Goal: Leave review/rating: Leave review/rating

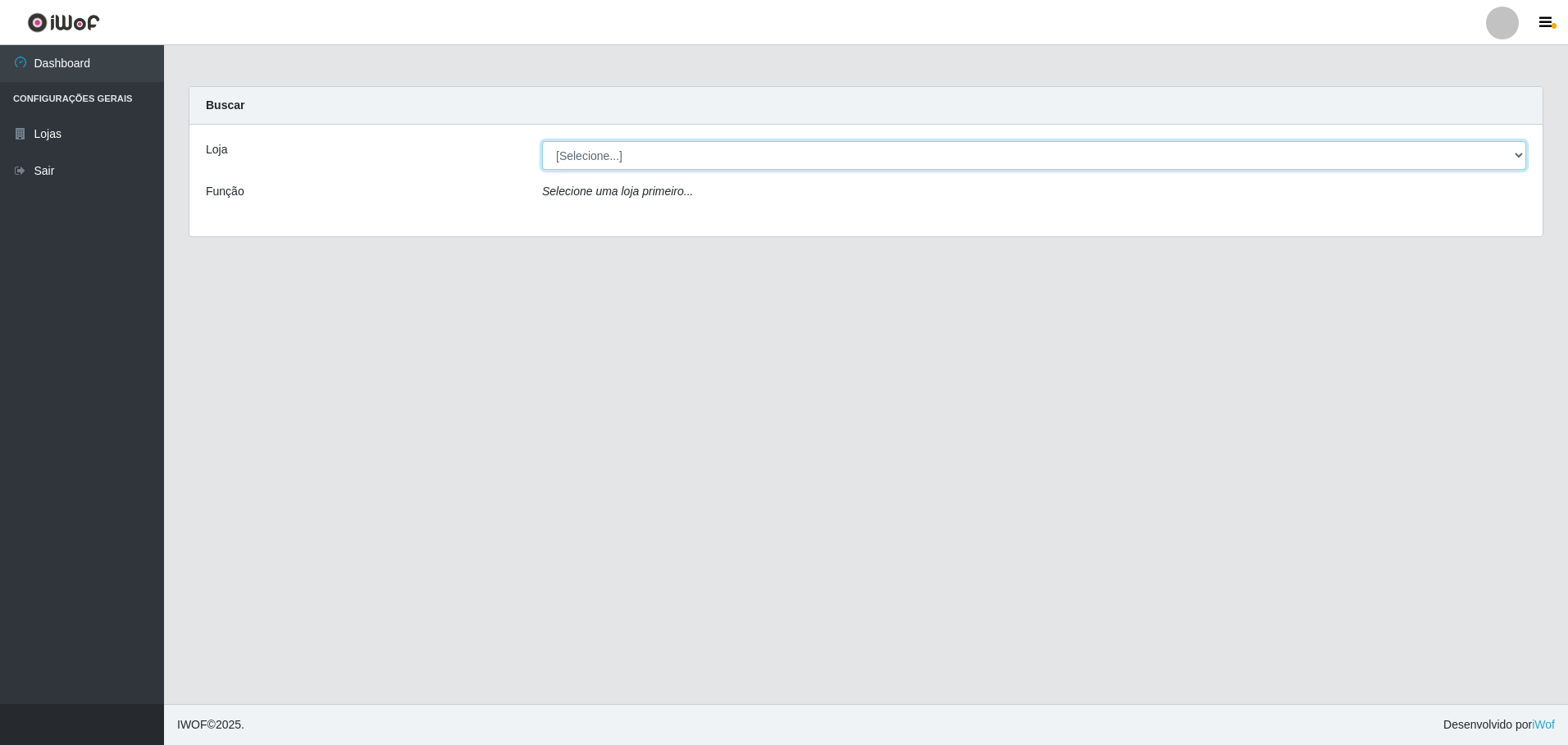
click at [679, 156] on select "[Selecione...] Extrabom - Loja 05 [GEOGRAPHIC_DATA]" at bounding box center [1034, 155] width 984 height 28
select select "494"
click at [542, 141] on select "[Selecione...] Extrabom - Loja 05 [GEOGRAPHIC_DATA]" at bounding box center [1034, 155] width 984 height 28
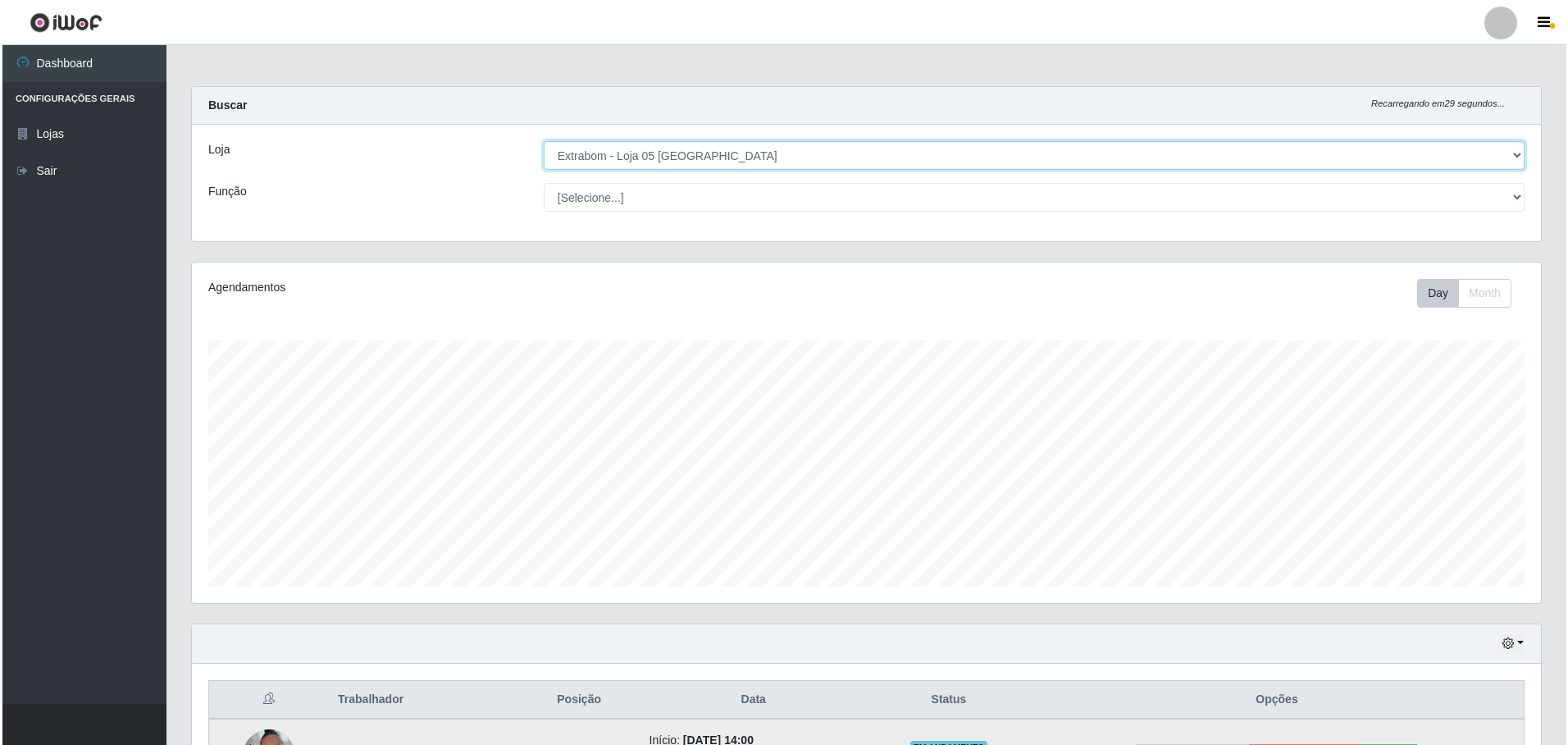
scroll to position [198, 0]
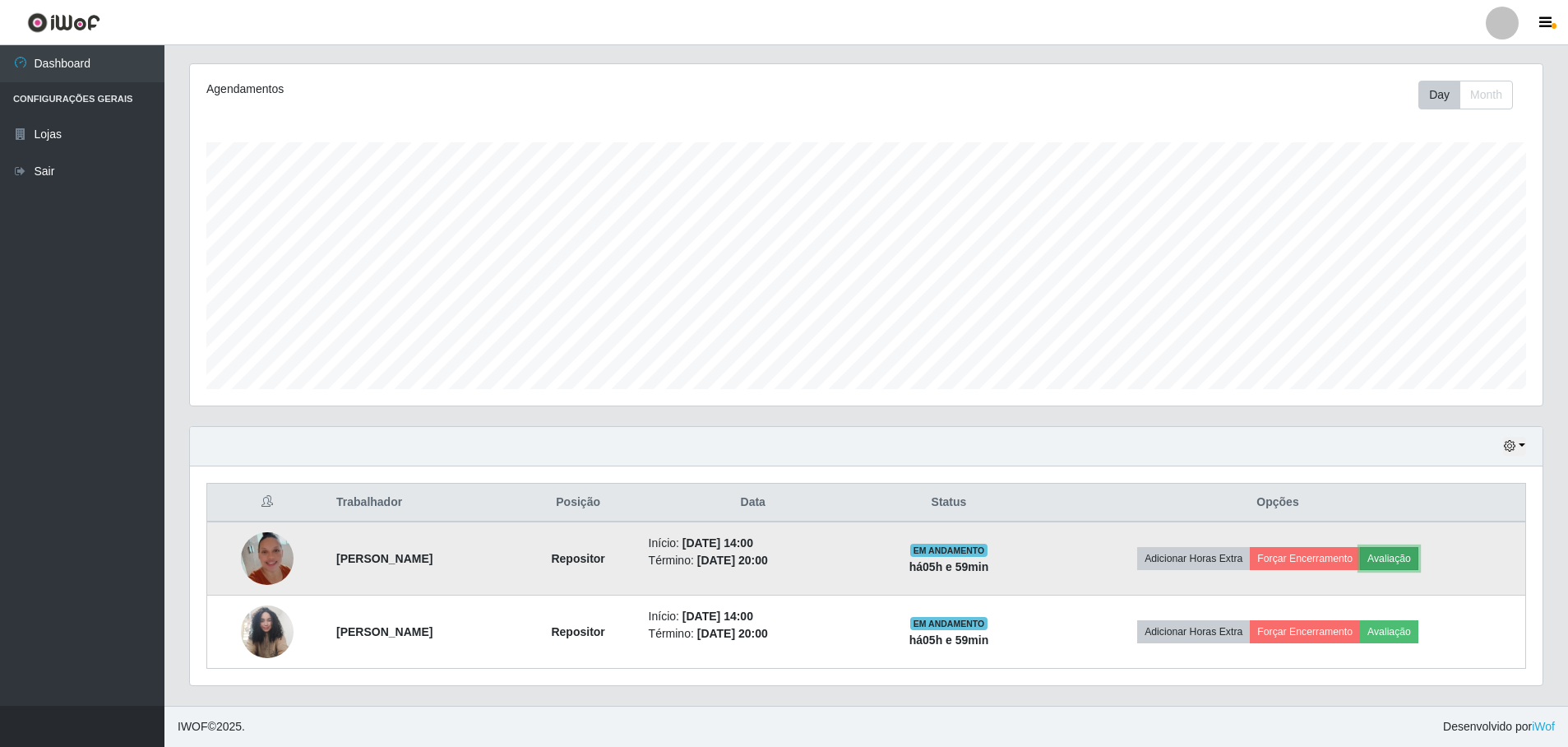
click at [1414, 558] on button "Avaliação" at bounding box center [1389, 558] width 59 height 23
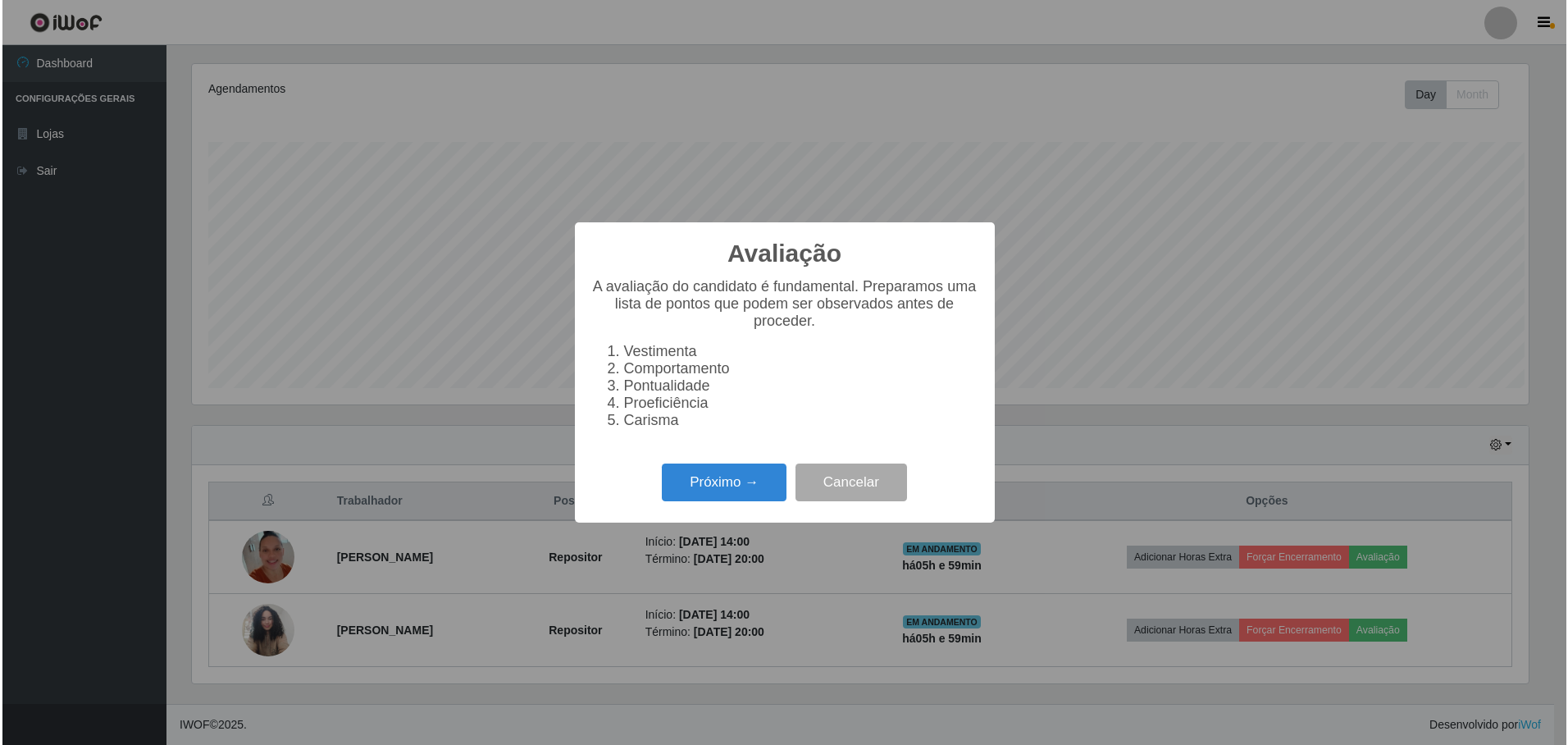
scroll to position [340, 1341]
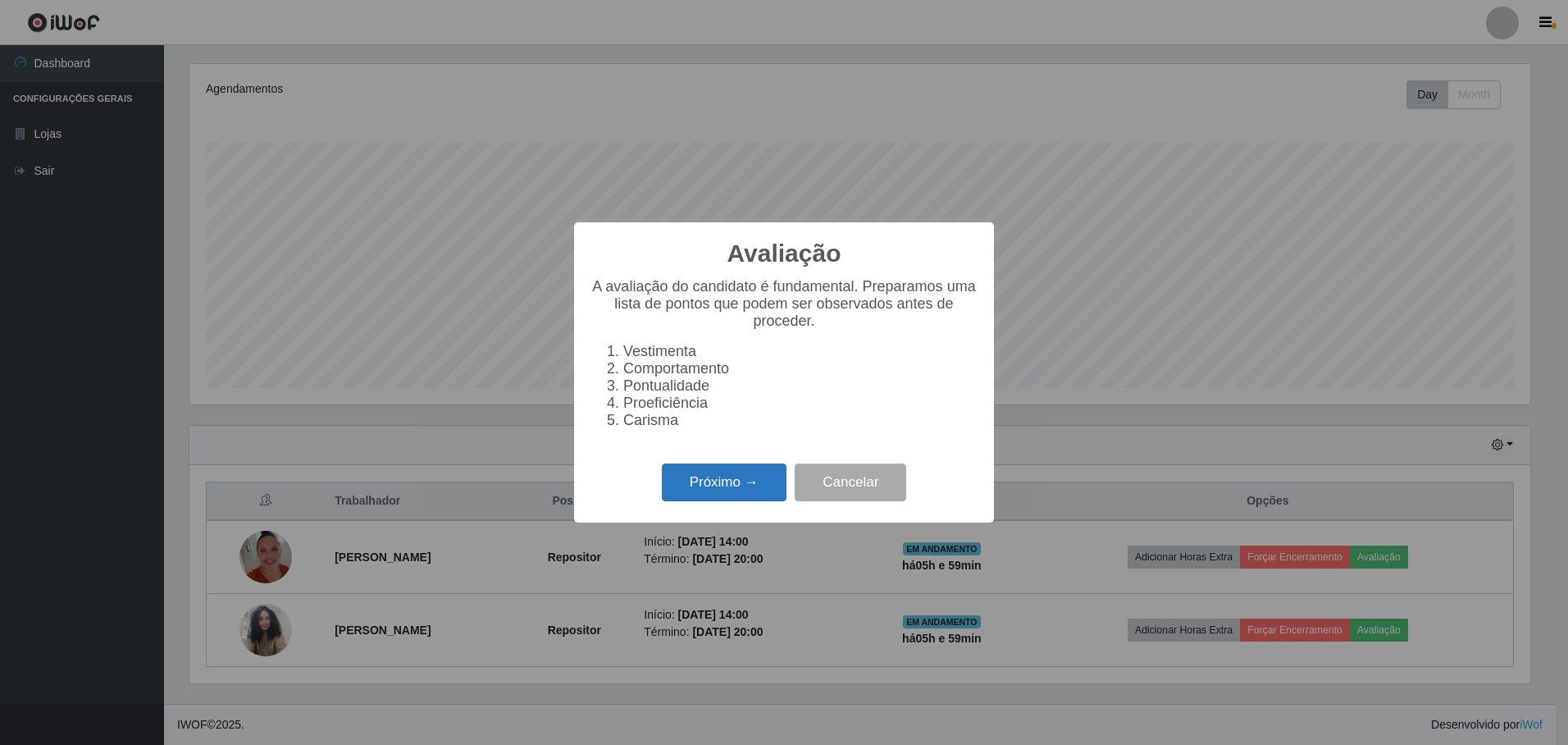
click at [741, 492] on button "Próximo →" at bounding box center [724, 482] width 125 height 39
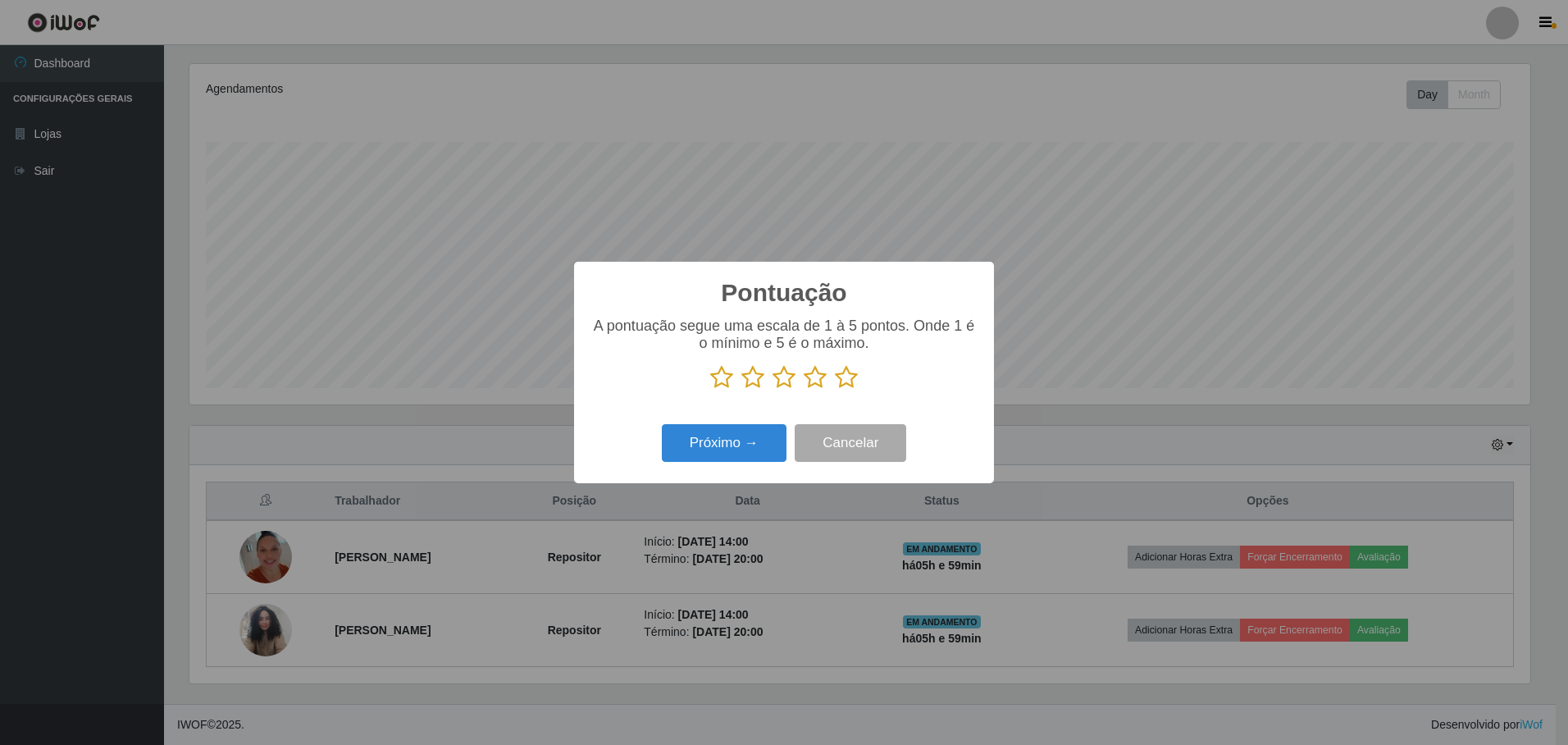
click at [846, 380] on icon at bounding box center [846, 377] width 23 height 25
click at [835, 389] on input "radio" at bounding box center [835, 389] width 0 height 0
click at [722, 441] on button "Próximo →" at bounding box center [724, 443] width 125 height 39
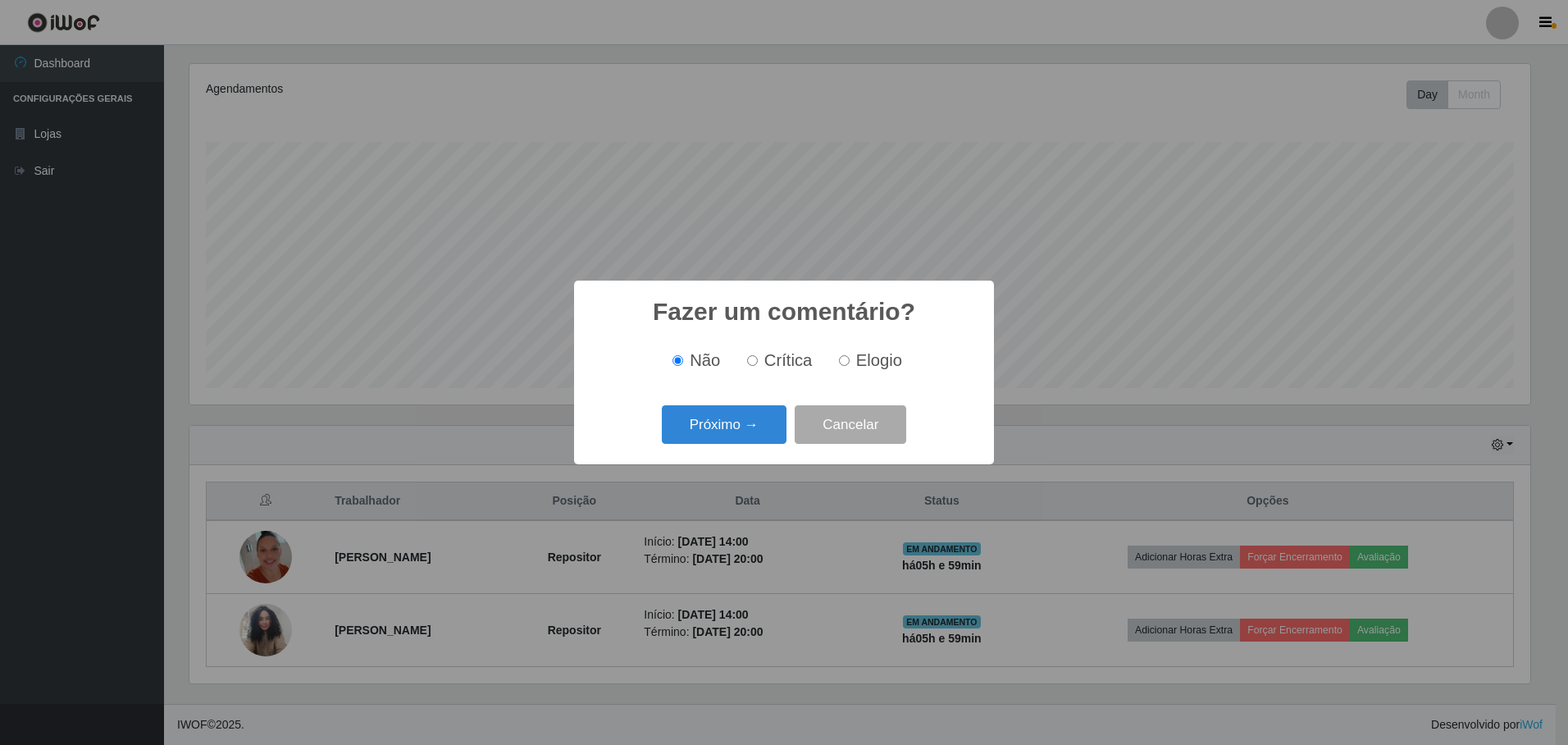
click at [840, 363] on input "Elogio" at bounding box center [844, 360] width 10 height 10
radio input "true"
click at [728, 422] on button "Próximo →" at bounding box center [724, 424] width 125 height 39
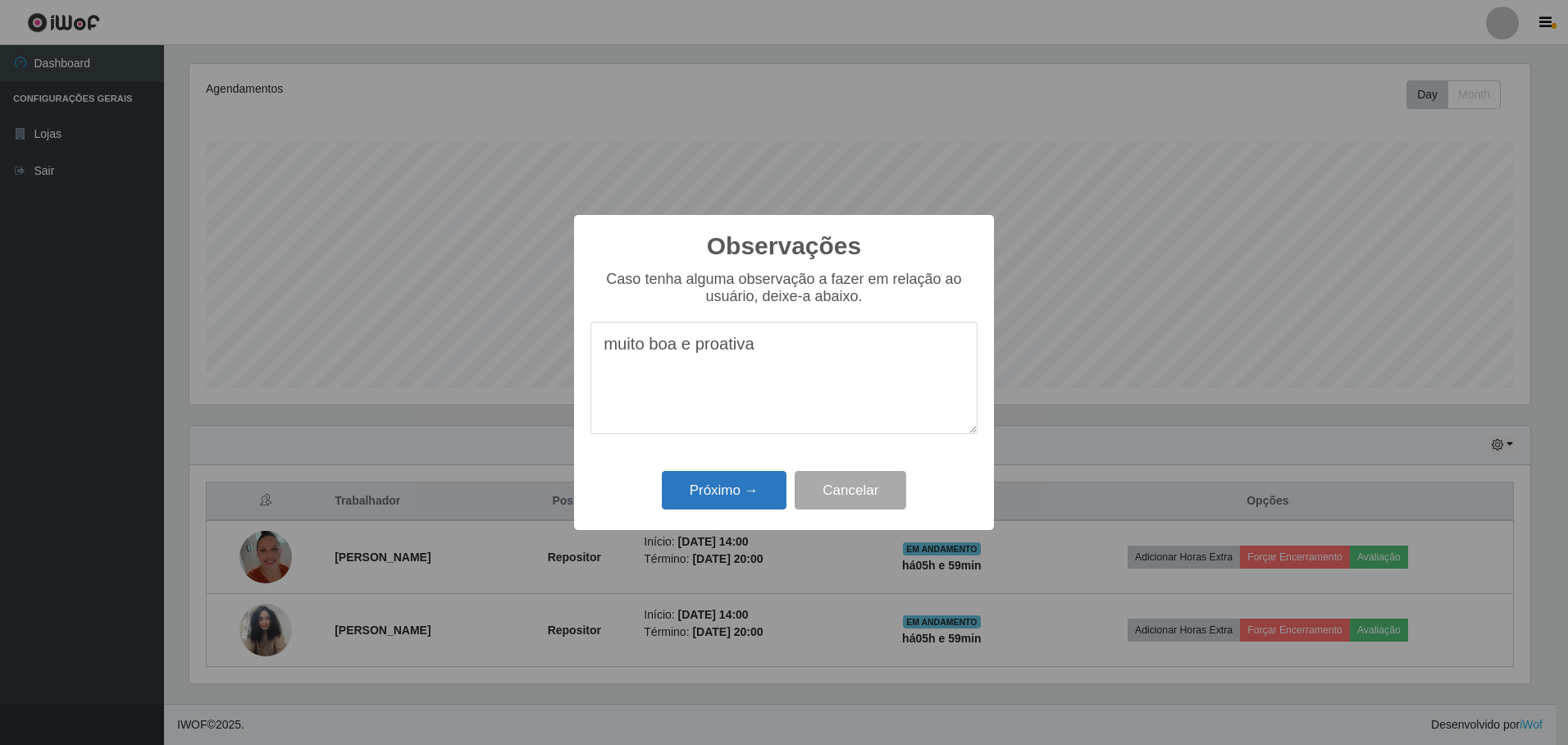
type textarea "muito boa e proativa"
click at [741, 492] on button "Próximo →" at bounding box center [724, 490] width 125 height 39
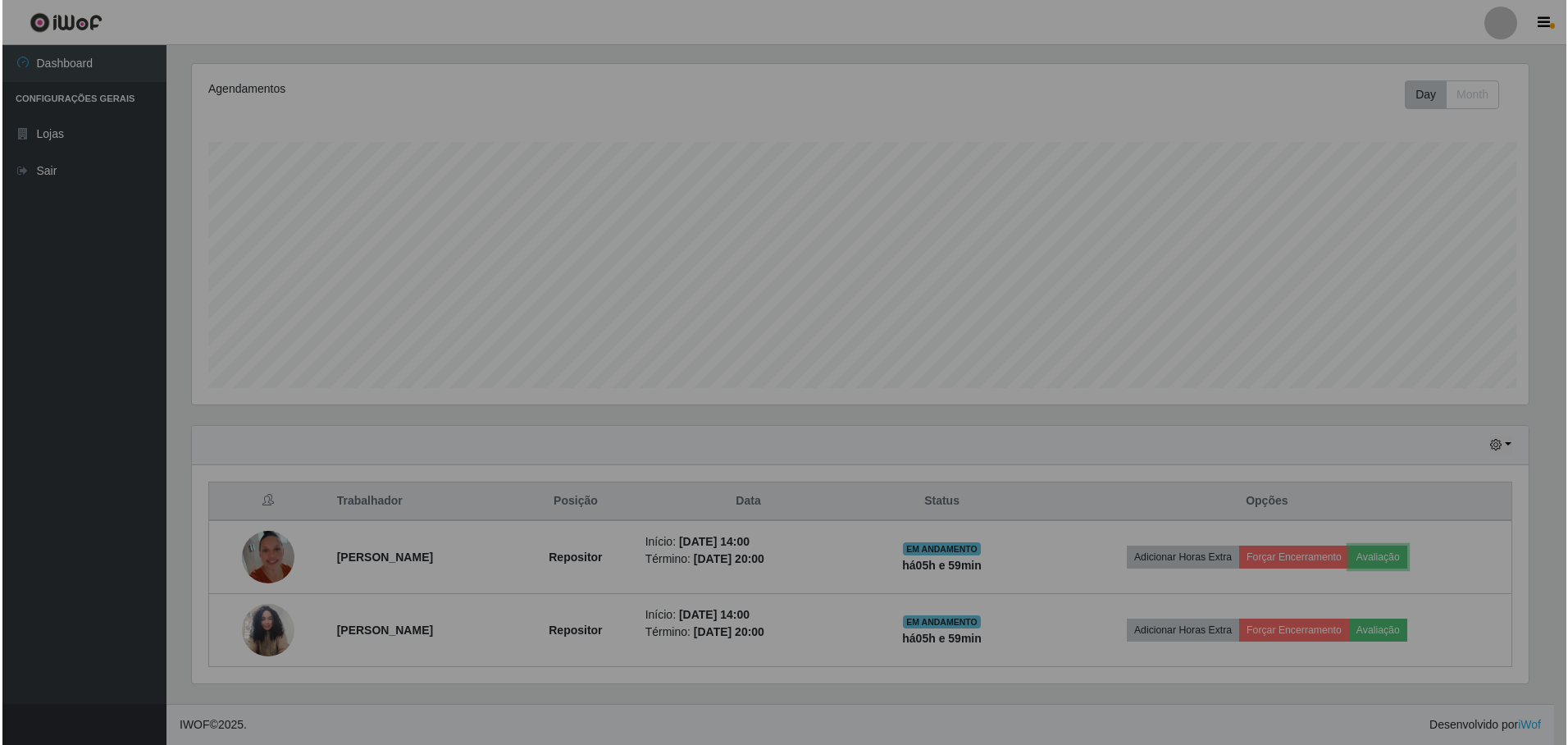
scroll to position [340, 1349]
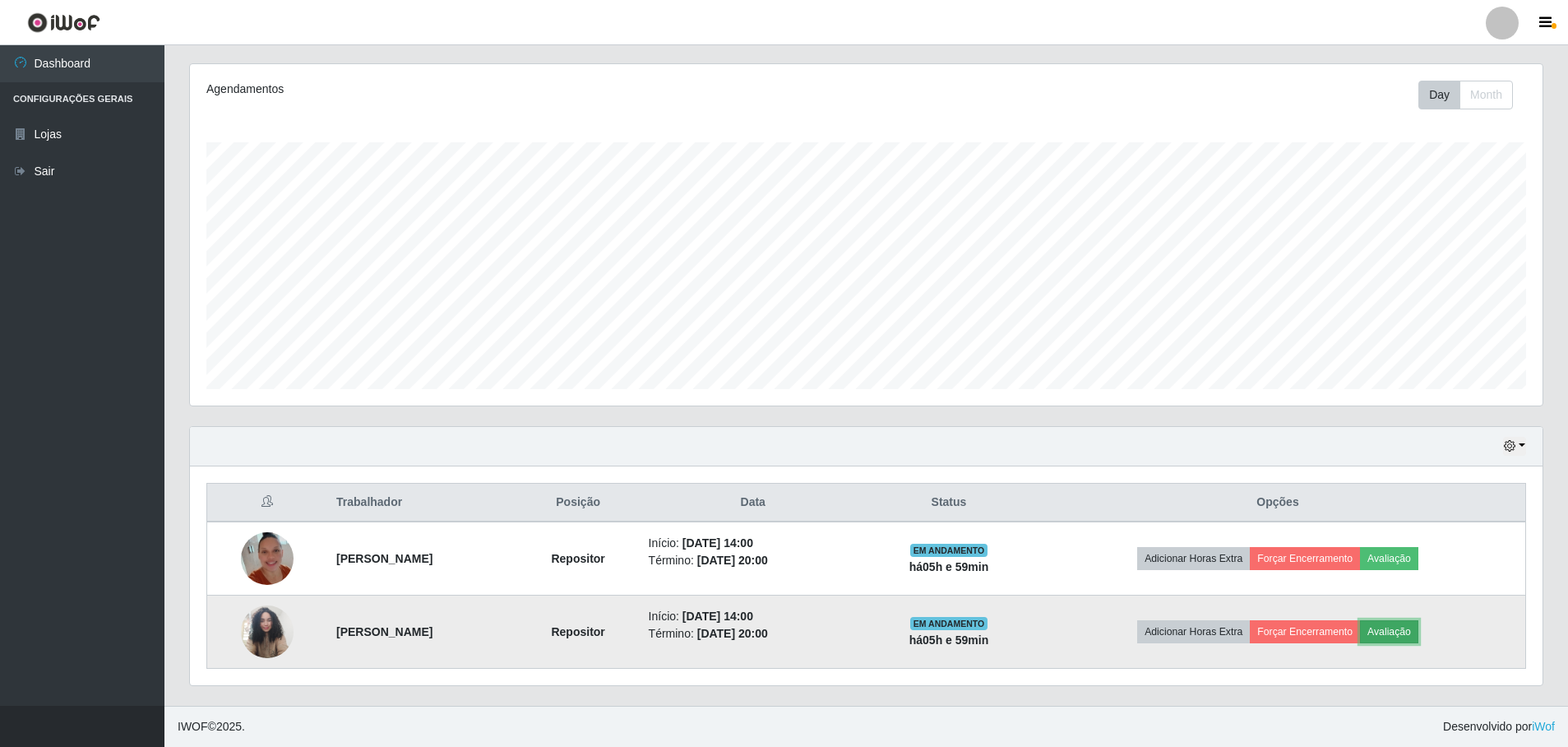
click at [1403, 630] on button "Avaliação" at bounding box center [1389, 631] width 59 height 23
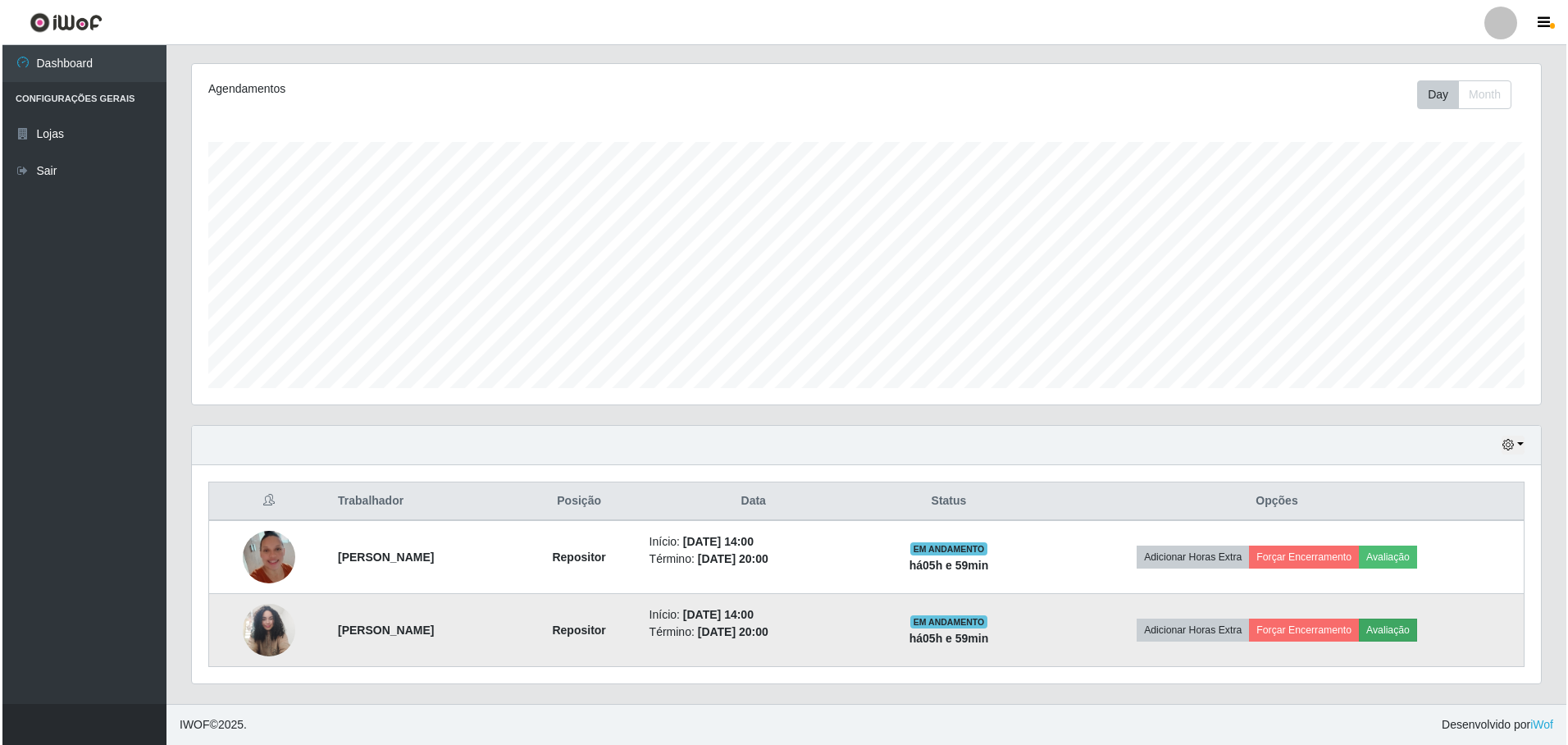
scroll to position [340, 1341]
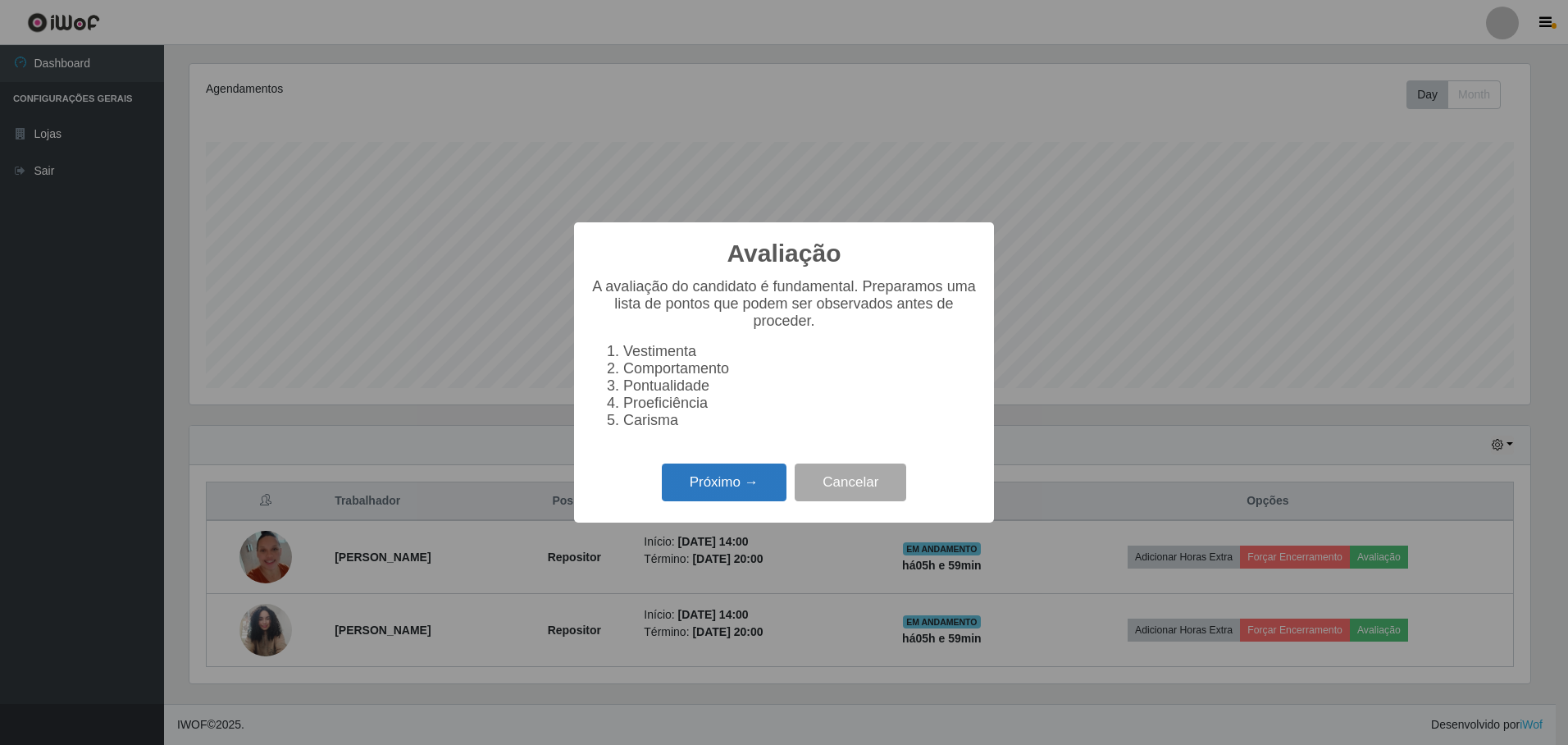
click at [730, 492] on button "Próximo →" at bounding box center [724, 482] width 125 height 39
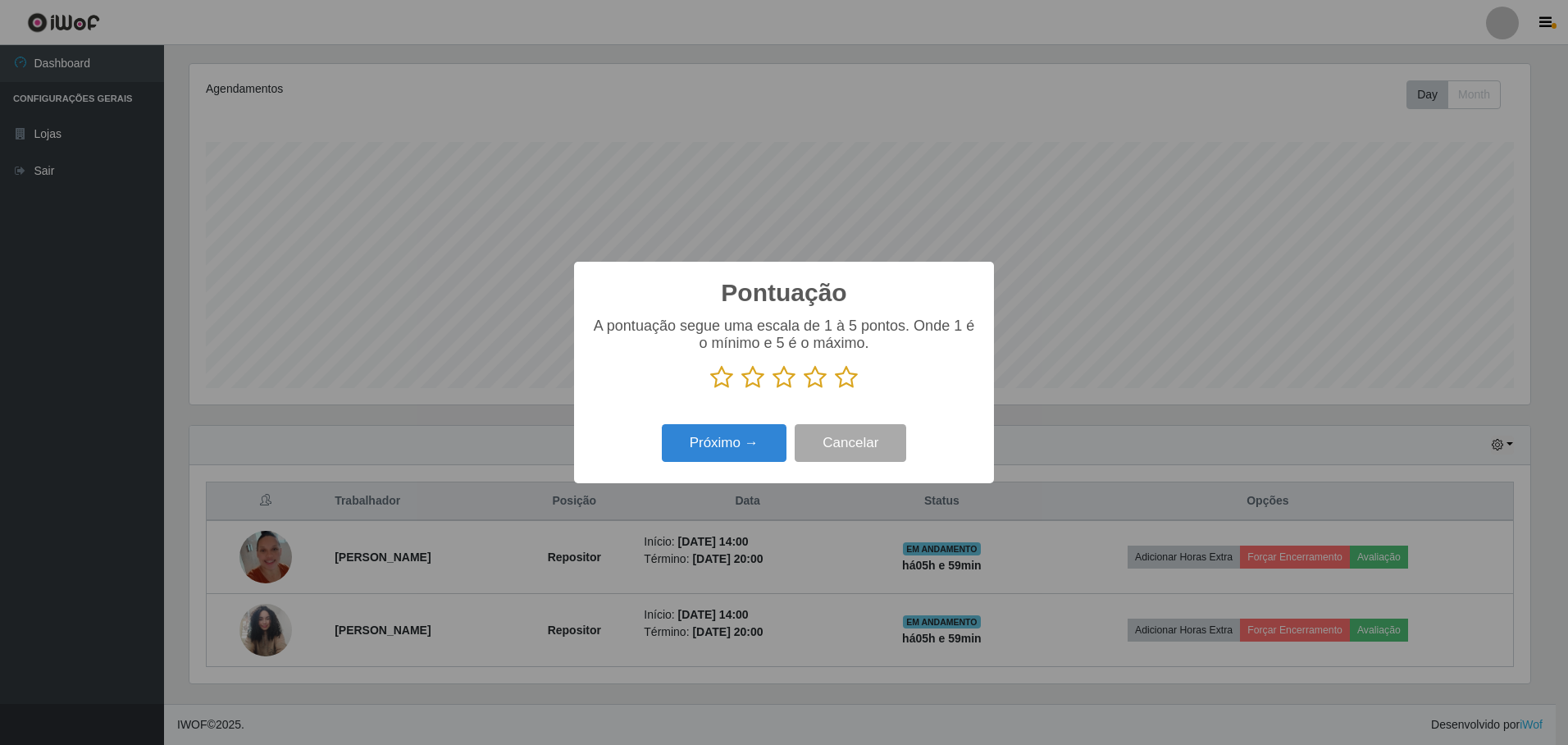
click at [843, 381] on icon at bounding box center [846, 377] width 23 height 25
click at [835, 389] on input "radio" at bounding box center [835, 389] width 0 height 0
click at [726, 449] on button "Próximo →" at bounding box center [724, 443] width 125 height 39
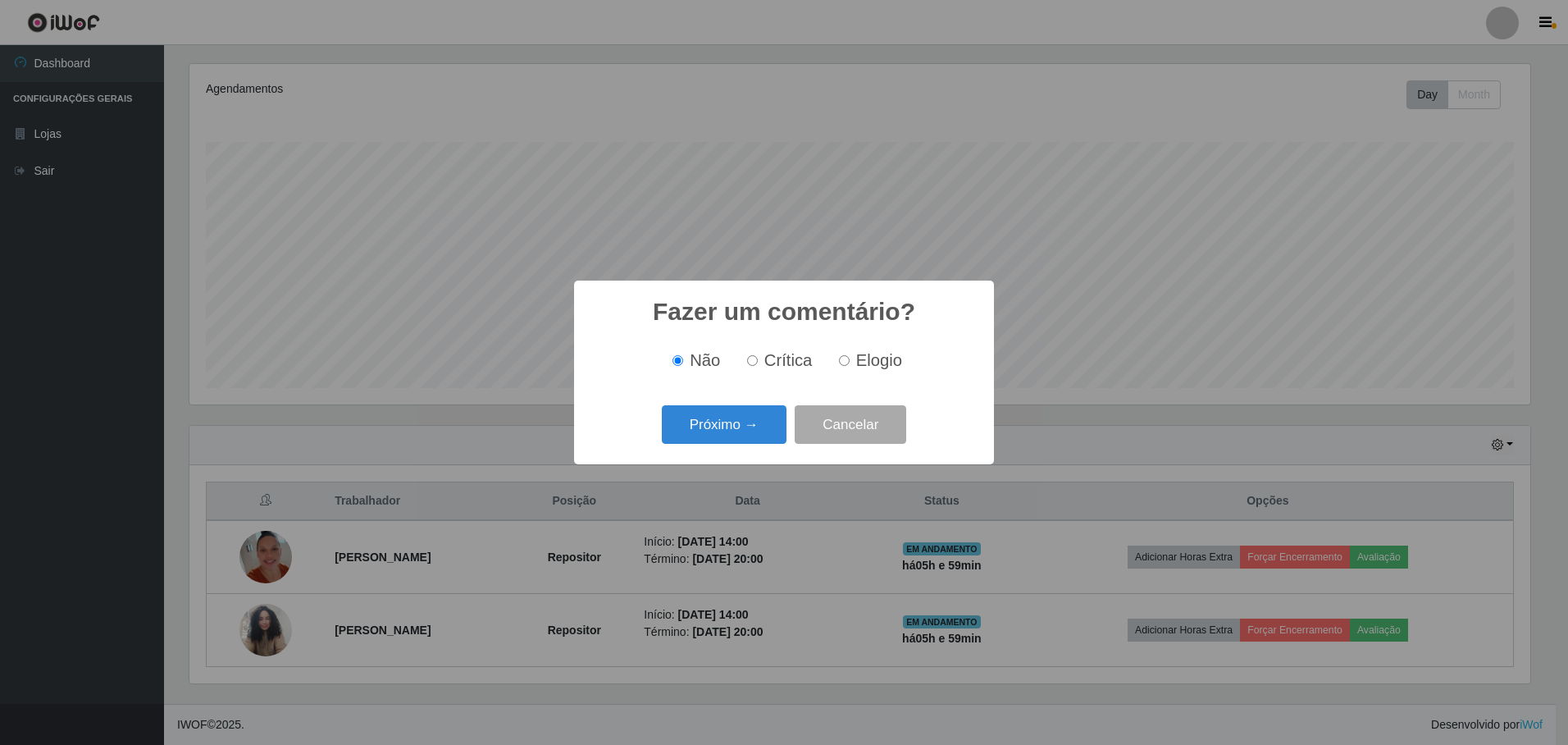
click at [842, 365] on input "Elogio" at bounding box center [844, 360] width 10 height 10
radio input "true"
click at [738, 438] on button "Próximo →" at bounding box center [724, 424] width 125 height 39
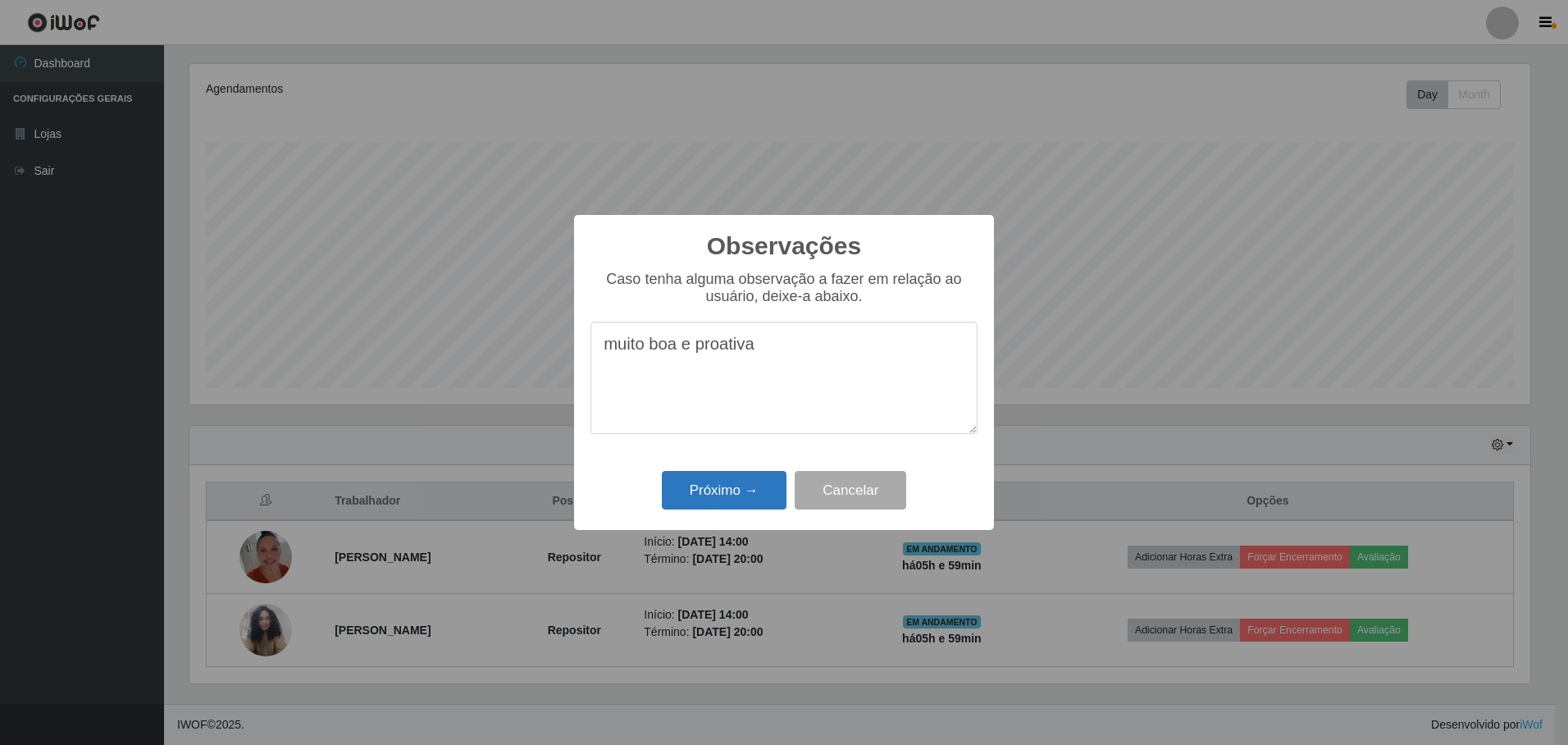
type textarea "muito boa e proativa"
click at [722, 487] on button "Próximo →" at bounding box center [724, 490] width 125 height 39
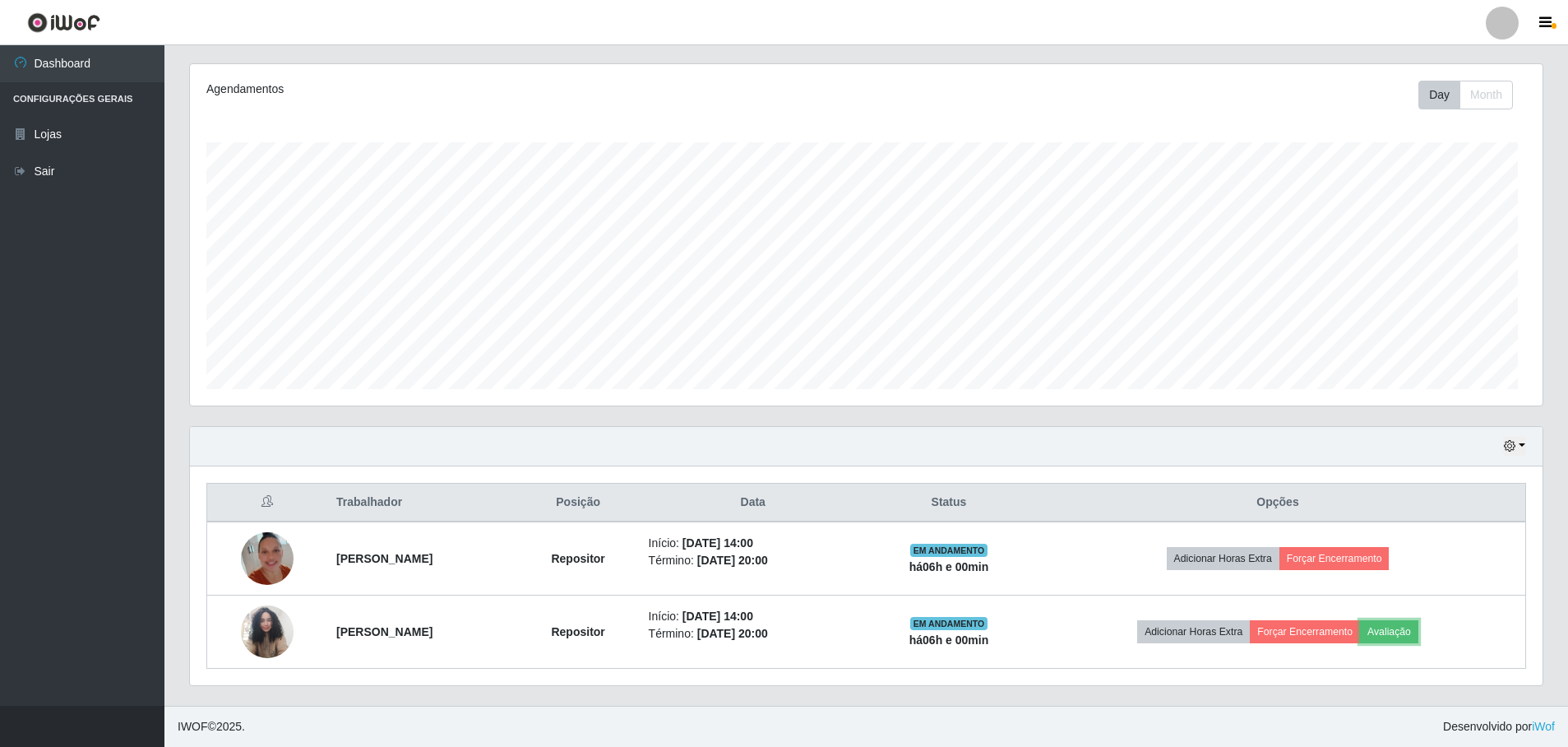
scroll to position [341, 1353]
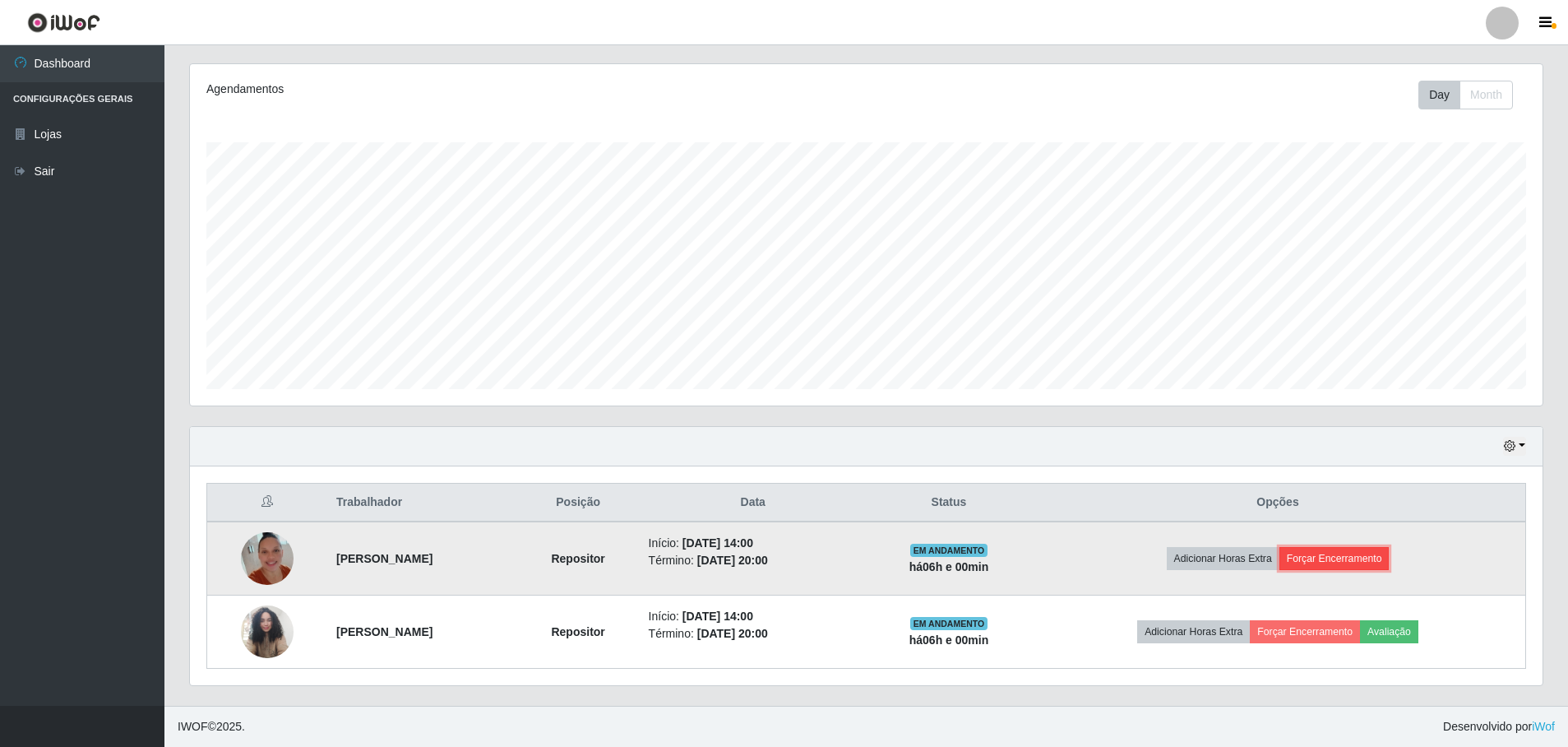
click at [1343, 558] on button "Forçar Encerramento" at bounding box center [1335, 558] width 111 height 23
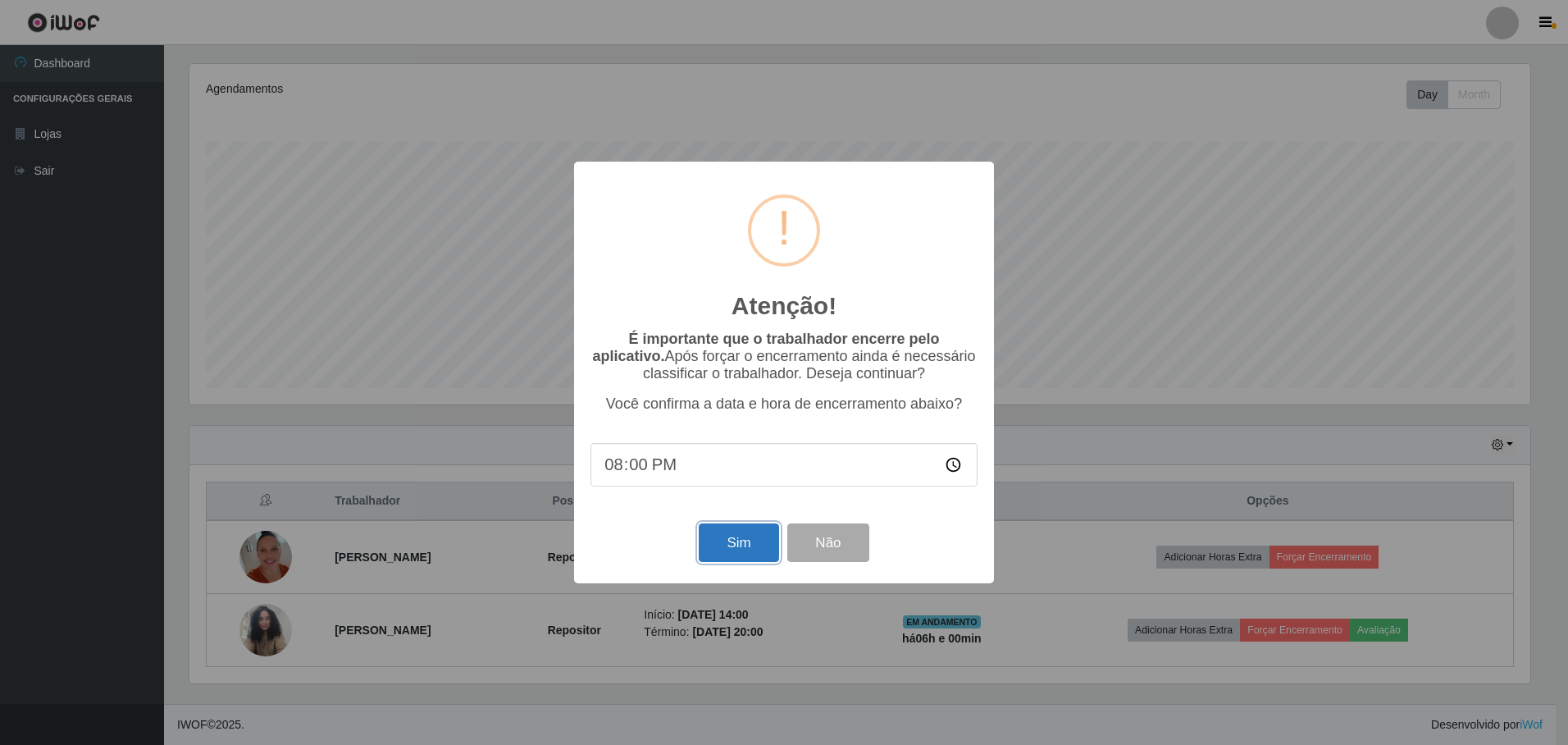
click at [733, 553] on button "Sim" at bounding box center [738, 543] width 79 height 39
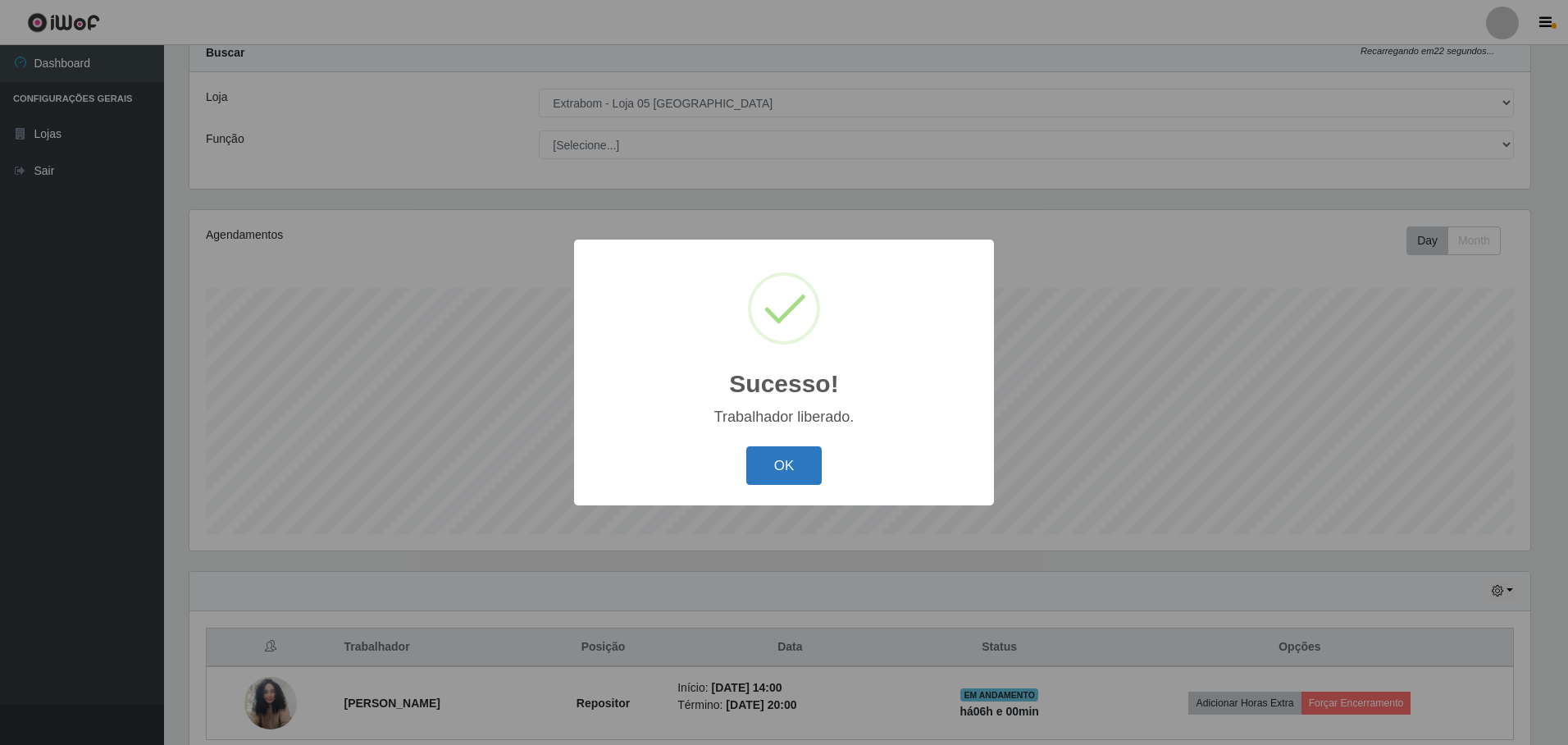
click at [789, 466] on button "OK" at bounding box center [784, 465] width 77 height 39
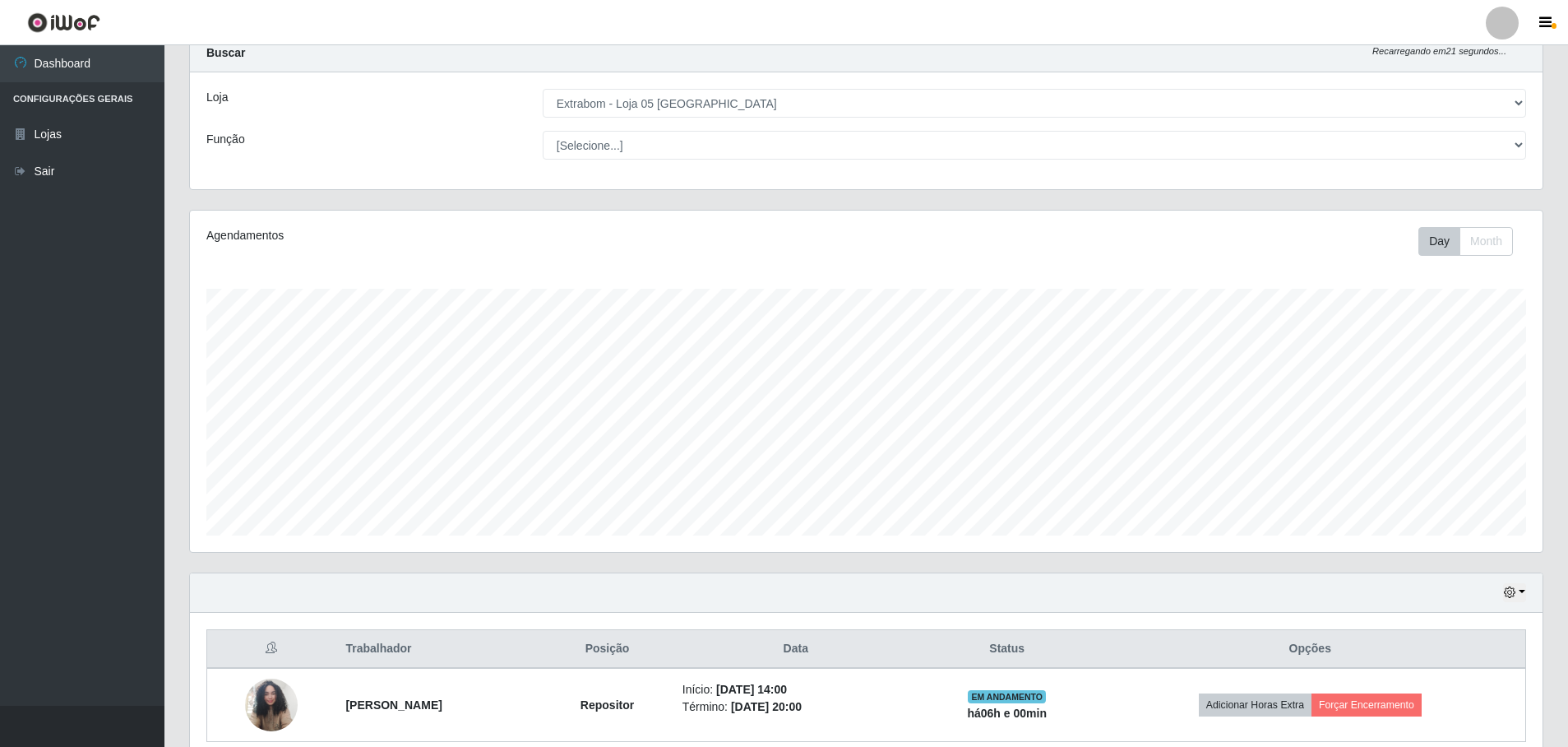
scroll to position [341, 1353]
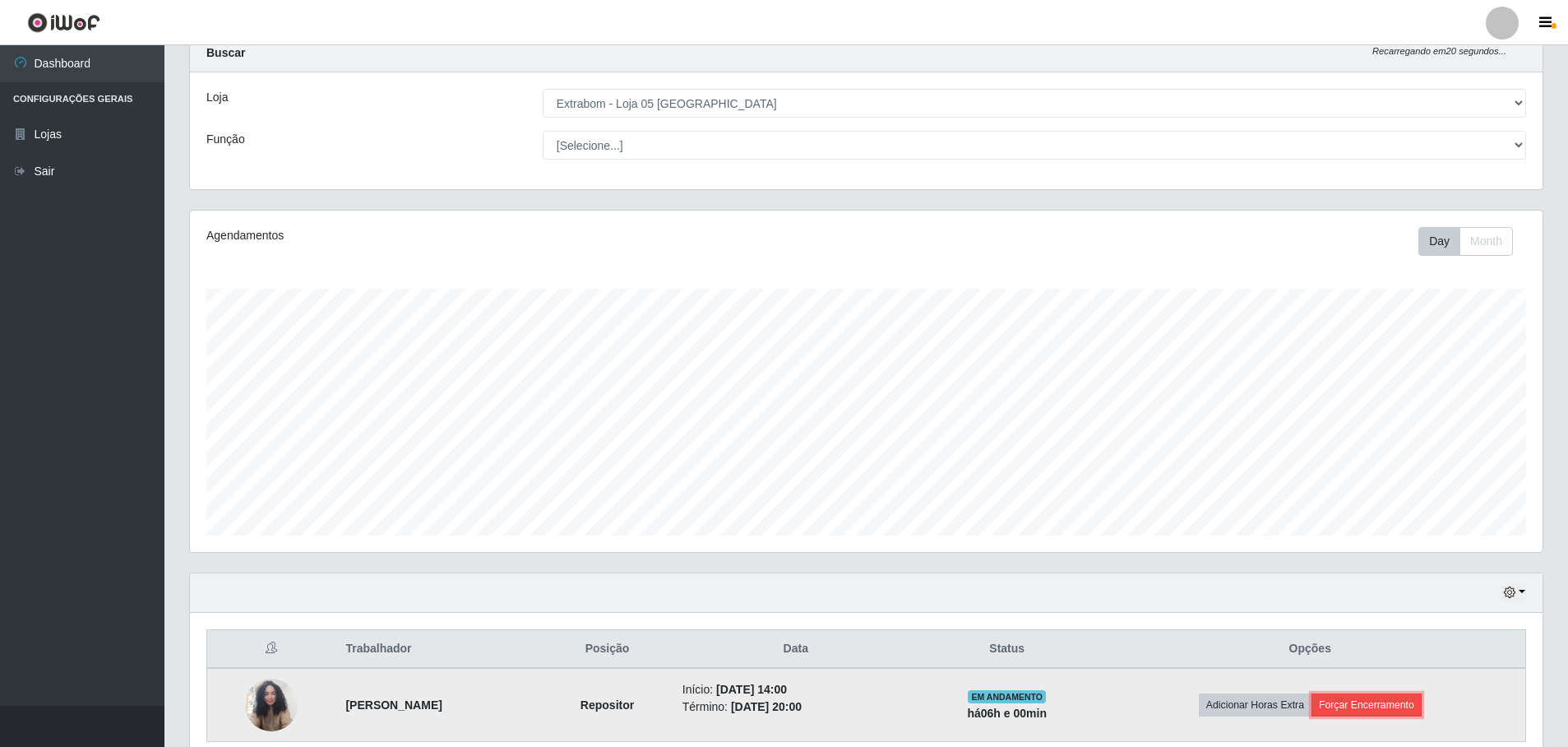
click at [1388, 708] on button "Forçar Encerramento" at bounding box center [1367, 705] width 111 height 23
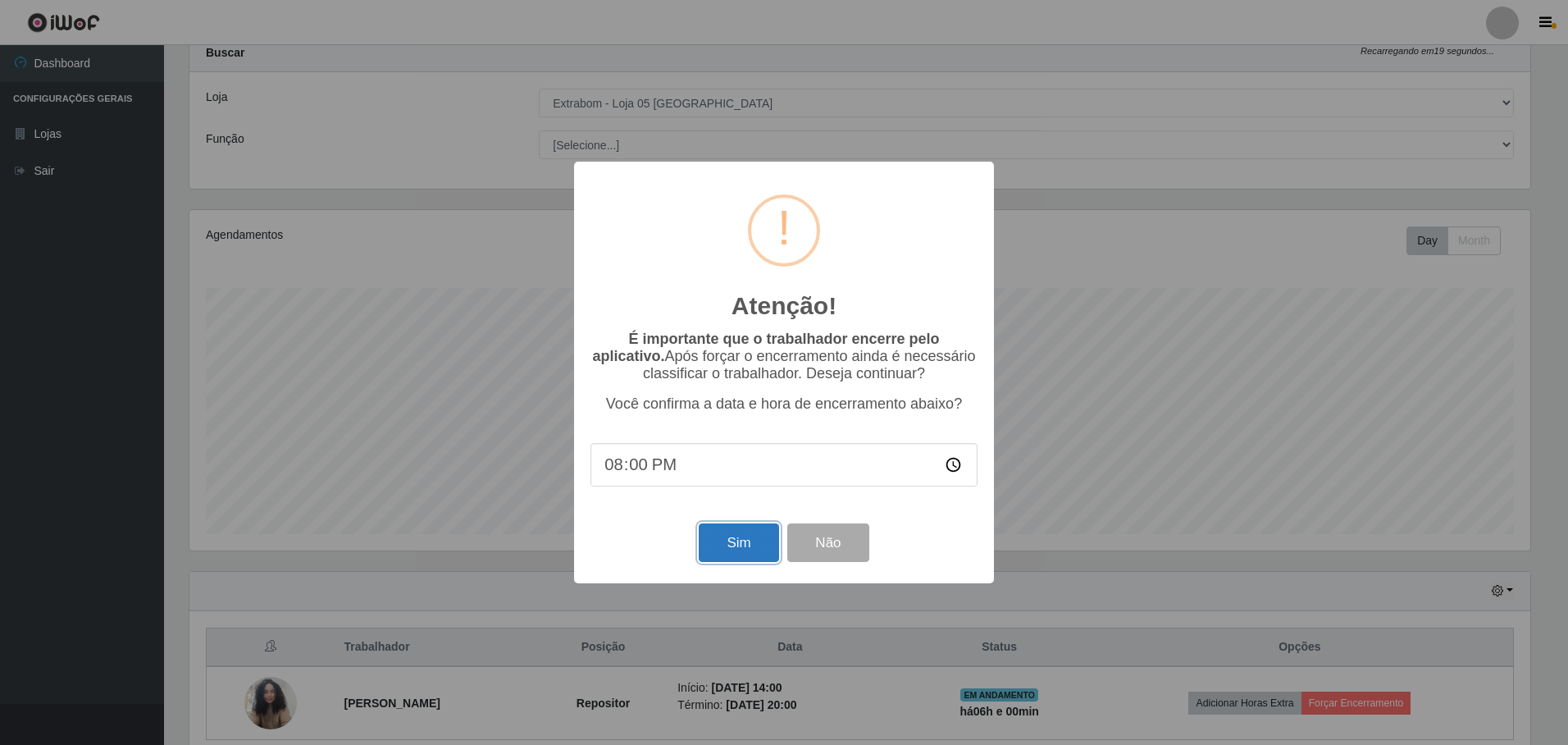
click at [731, 542] on button "Sim" at bounding box center [738, 543] width 79 height 39
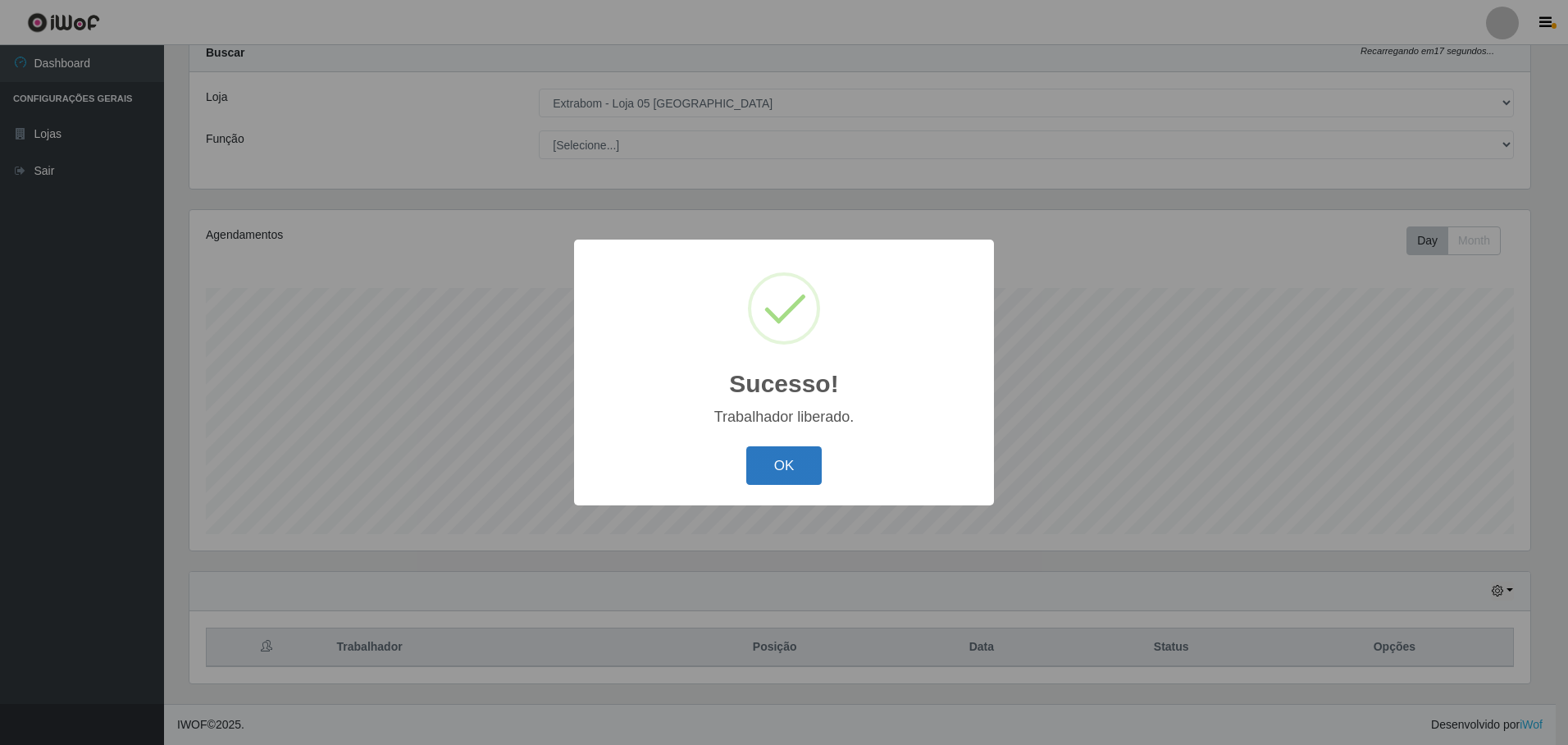
click at [784, 470] on button "OK" at bounding box center [784, 465] width 77 height 39
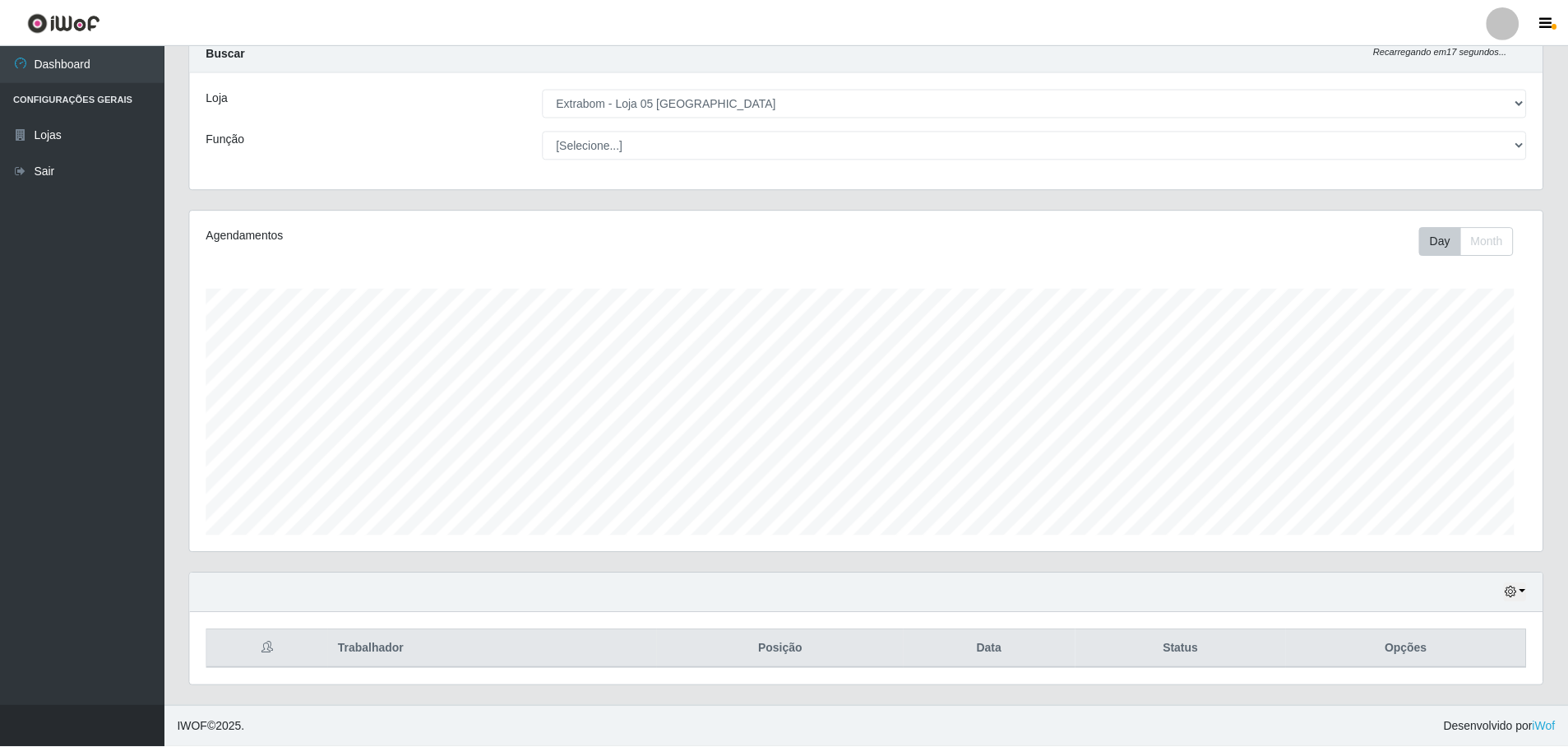
scroll to position [341, 1353]
